Goal: Task Accomplishment & Management: Use online tool/utility

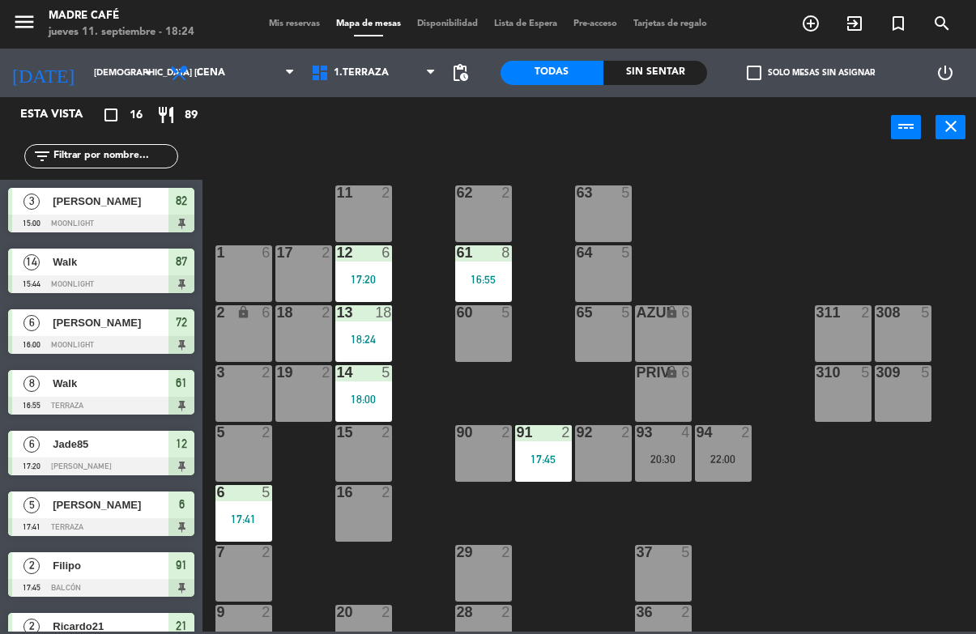
click at [193, 207] on div "82" at bounding box center [181, 201] width 26 height 27
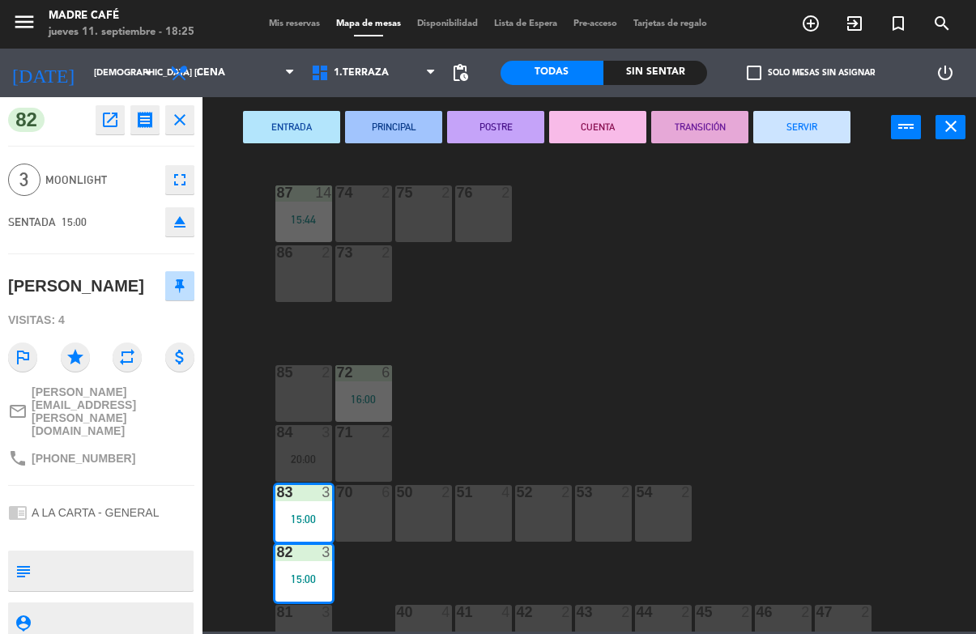
click at [808, 114] on button "SERVIR" at bounding box center [801, 127] width 97 height 32
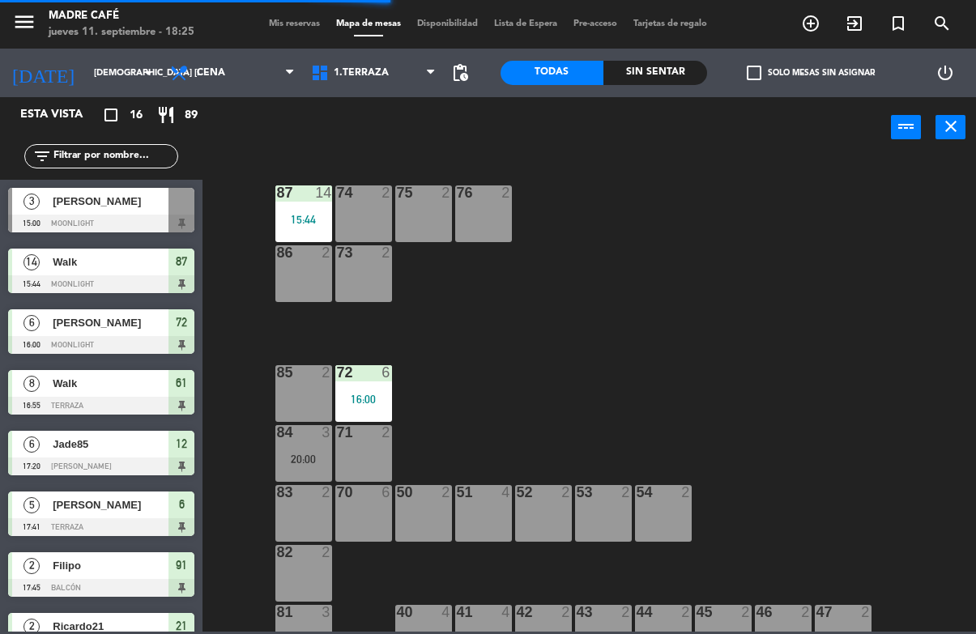
click at [180, 269] on span "87" at bounding box center [181, 261] width 11 height 19
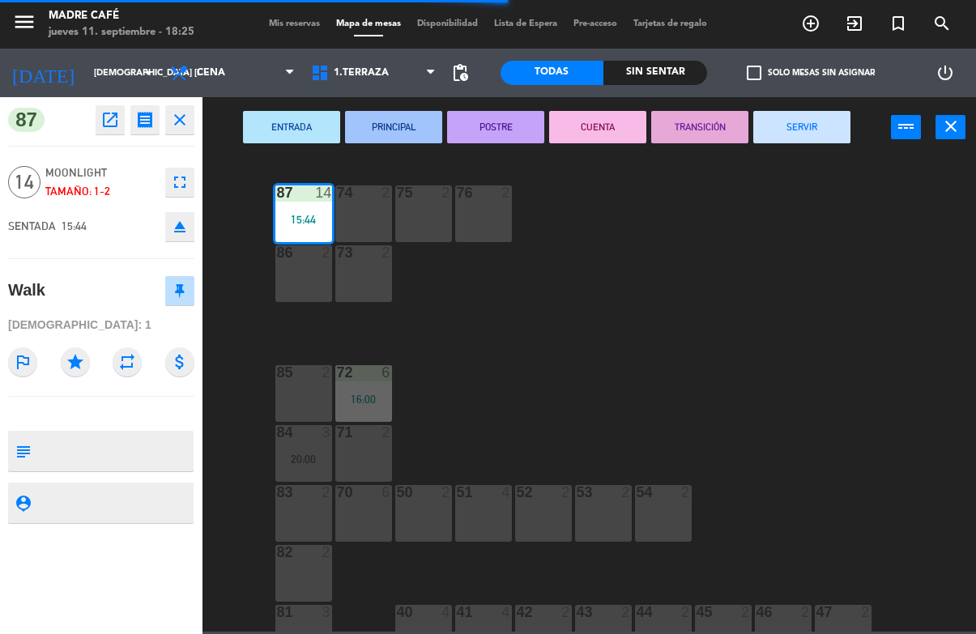
click at [813, 125] on button "SERVIR" at bounding box center [801, 127] width 97 height 32
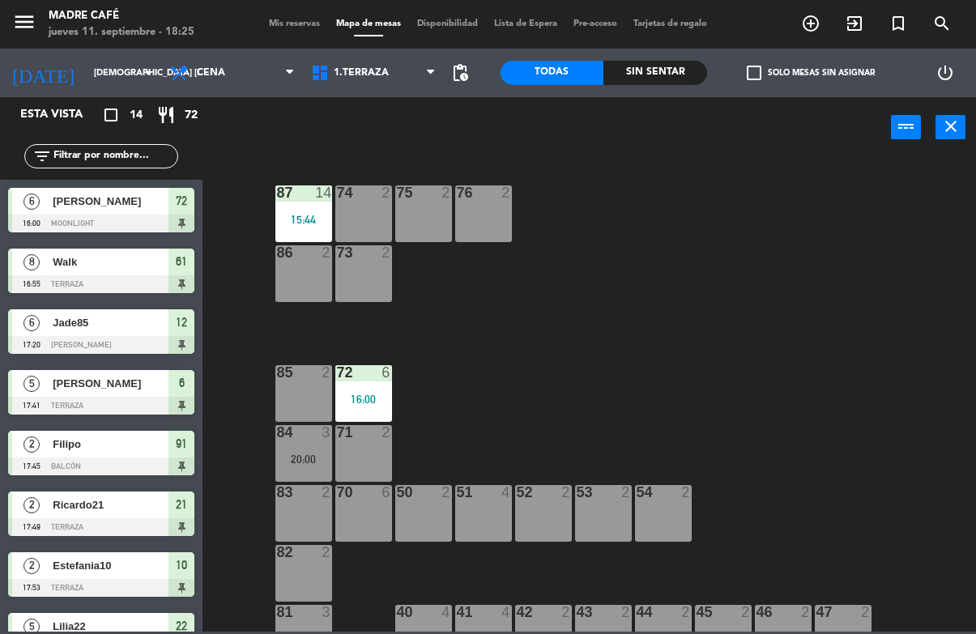
click at [190, 199] on div "72" at bounding box center [181, 201] width 26 height 27
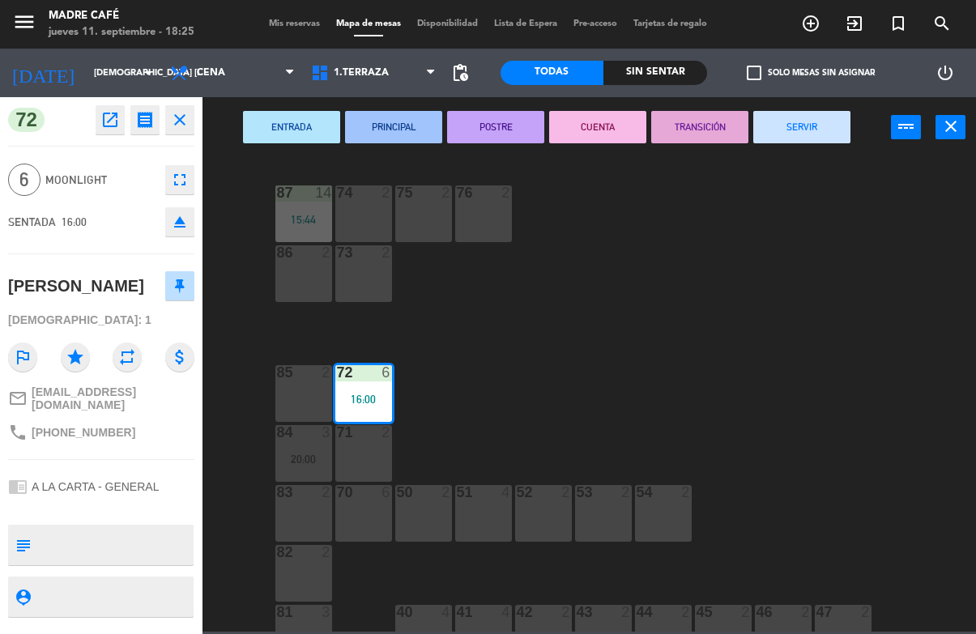
click at [812, 113] on button "SERVIR" at bounding box center [801, 127] width 97 height 32
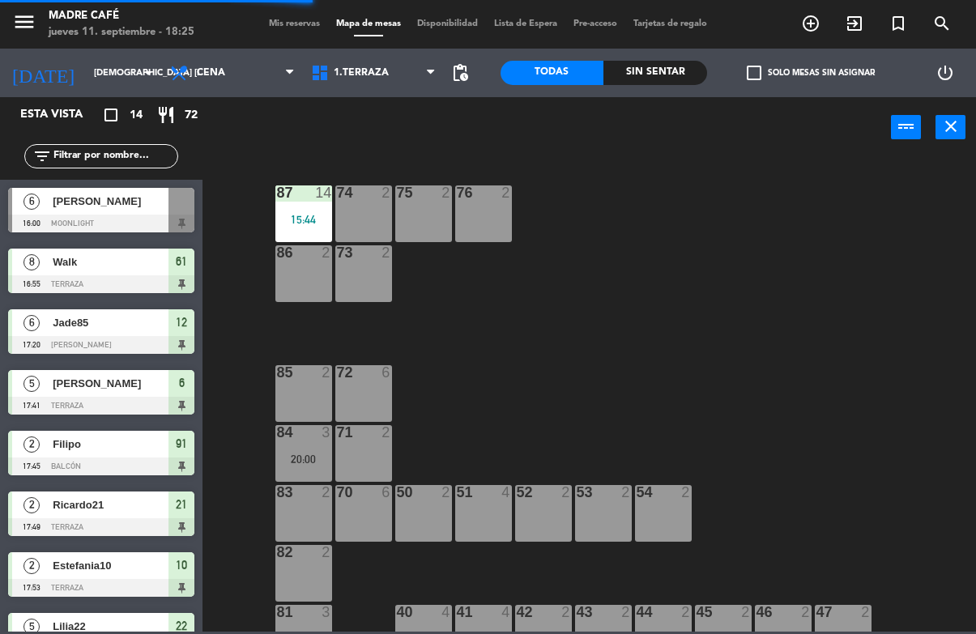
click at [189, 266] on div "61" at bounding box center [181, 262] width 26 height 27
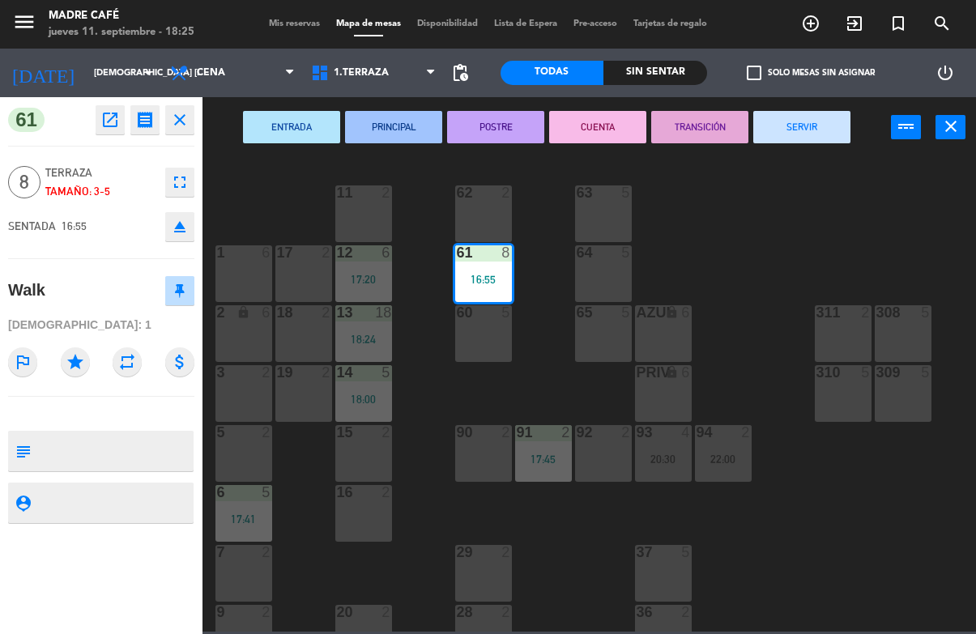
click at [808, 123] on button "SERVIR" at bounding box center [801, 127] width 97 height 32
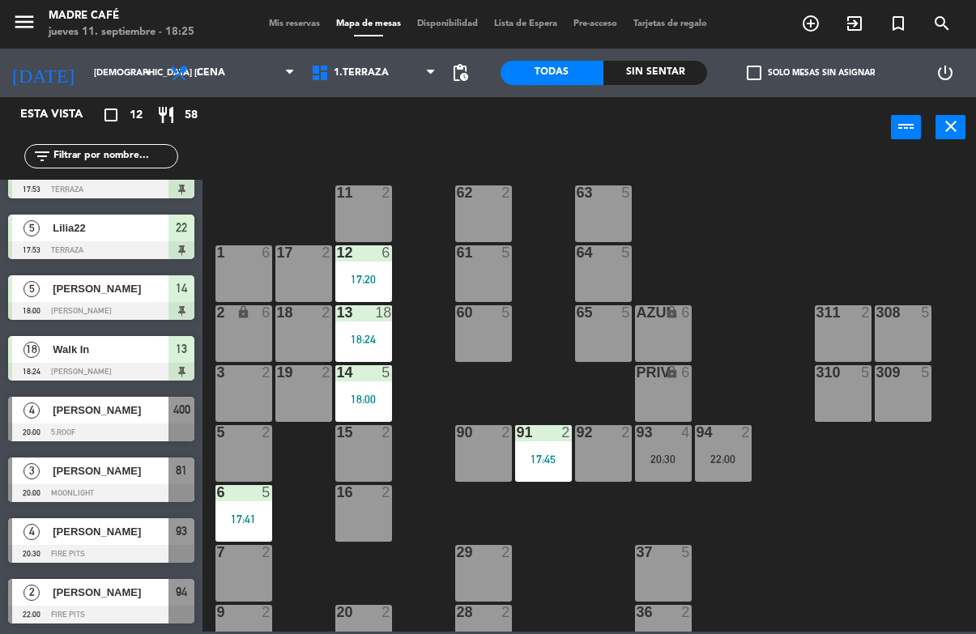
scroll to position [277, 0]
click at [846, 18] on icon "exit_to_app" at bounding box center [854, 23] width 19 height 19
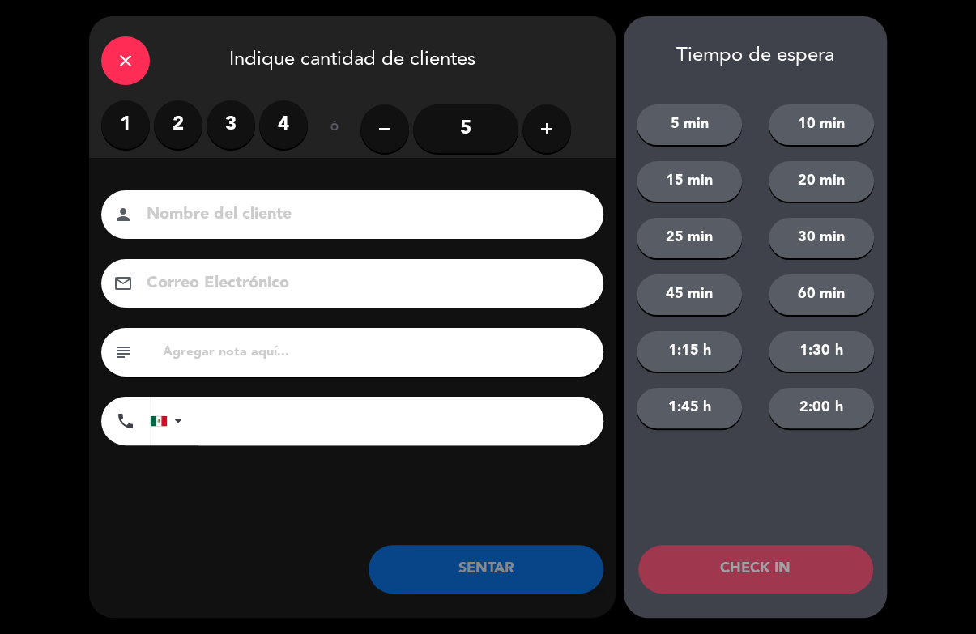
click at [533, 142] on button "add" at bounding box center [546, 128] width 49 height 49
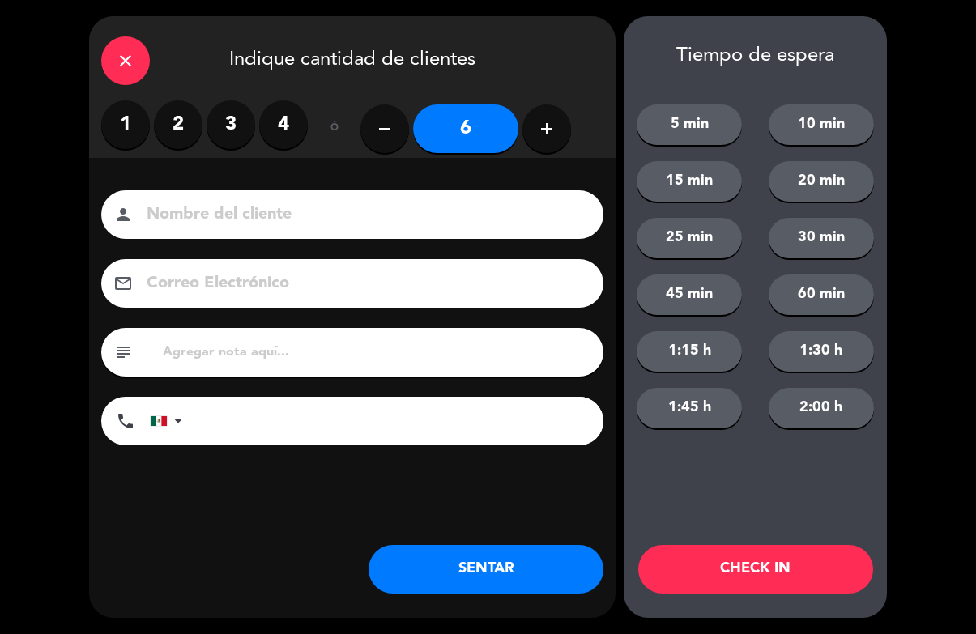
click at [544, 112] on button "add" at bounding box center [546, 128] width 49 height 49
click at [552, 112] on button "add" at bounding box center [546, 128] width 49 height 49
click at [548, 120] on icon "add" at bounding box center [546, 128] width 19 height 19
type input "9"
click at [778, 573] on button "CHECK IN" at bounding box center [755, 569] width 235 height 49
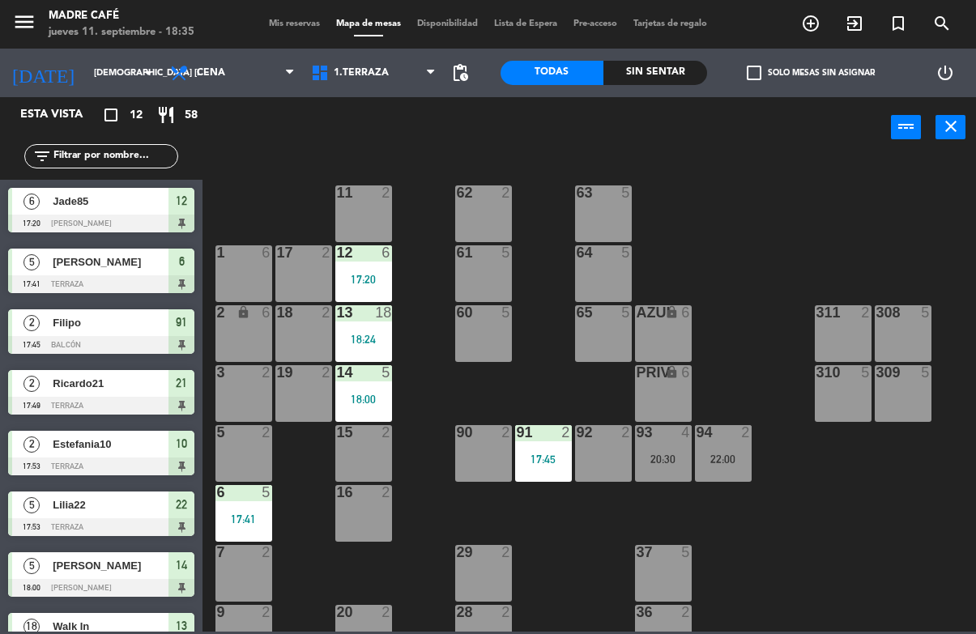
scroll to position [-1, 0]
